Goal: Navigation & Orientation: Go to known website

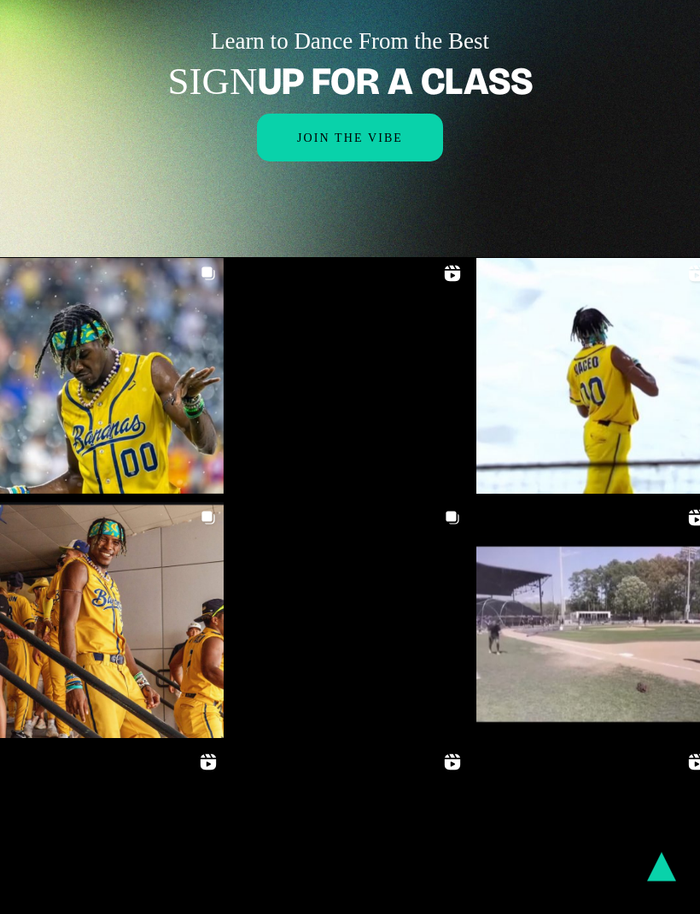
scroll to position [2031, 0]
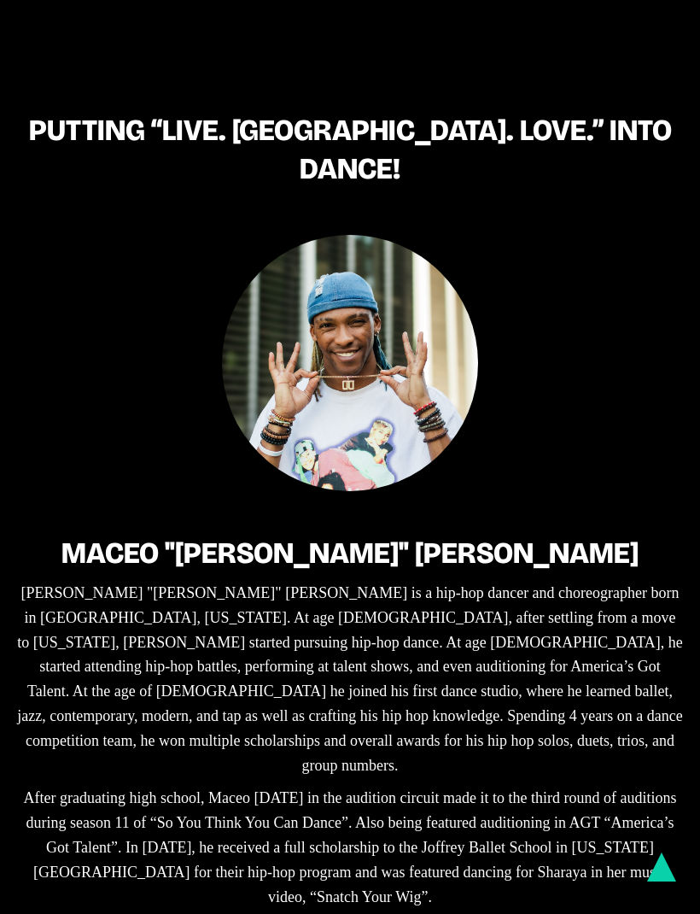
scroll to position [2126, 0]
